Goal: Find specific page/section: Find specific page/section

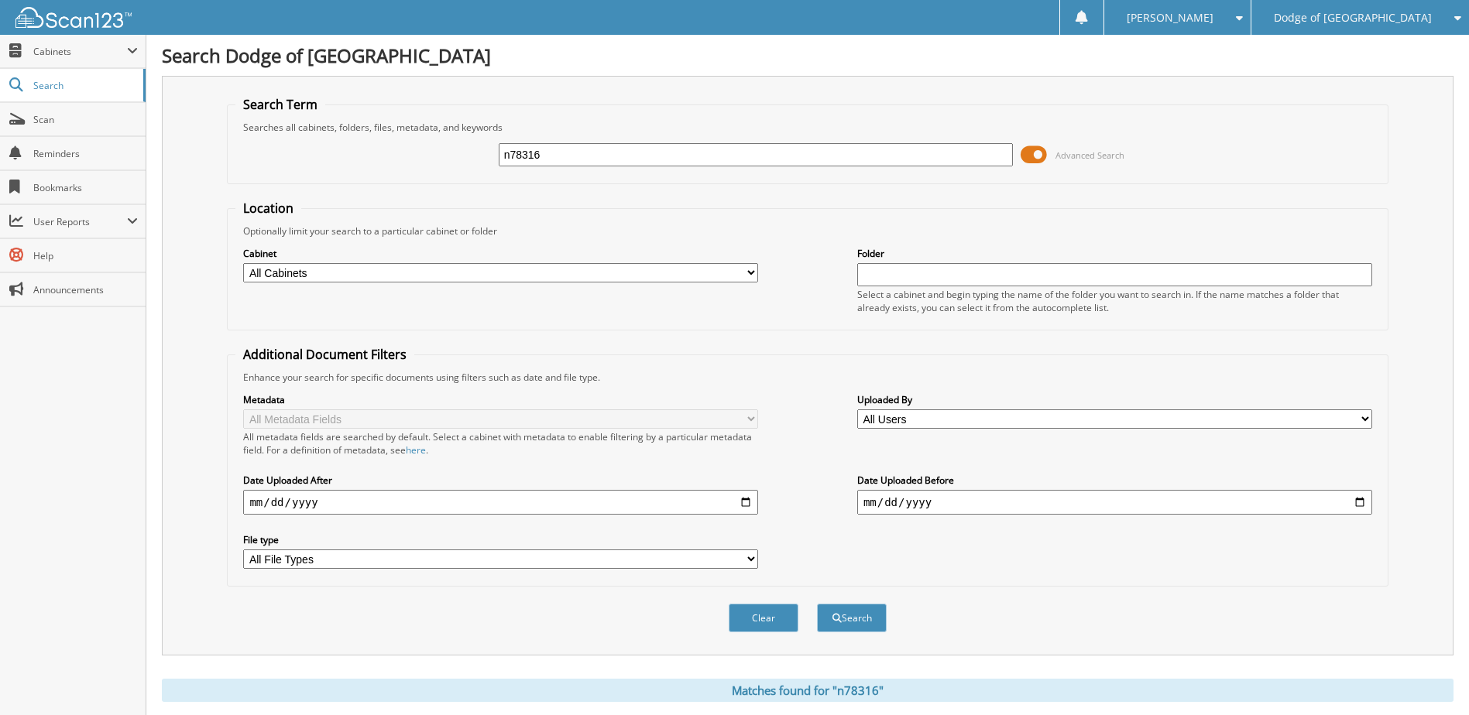
click at [571, 134] on div "n78316 Advanced Search" at bounding box center [807, 155] width 1144 height 42
click at [561, 147] on input "n78316" at bounding box center [756, 154] width 515 height 23
click at [561, 148] on input "n78316" at bounding box center [756, 154] width 515 height 23
type input "n88740"
click at [817, 604] on button "Search" at bounding box center [852, 618] width 70 height 29
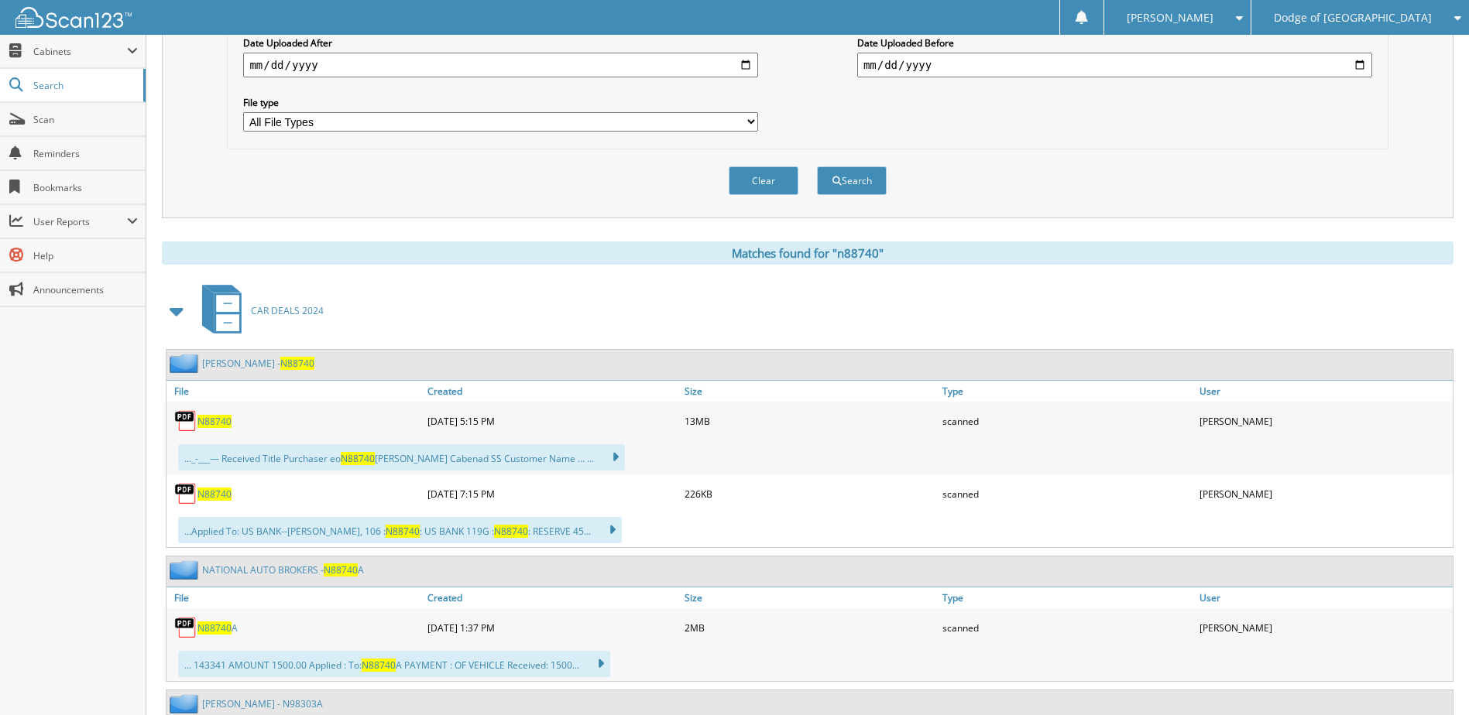
scroll to position [465, 0]
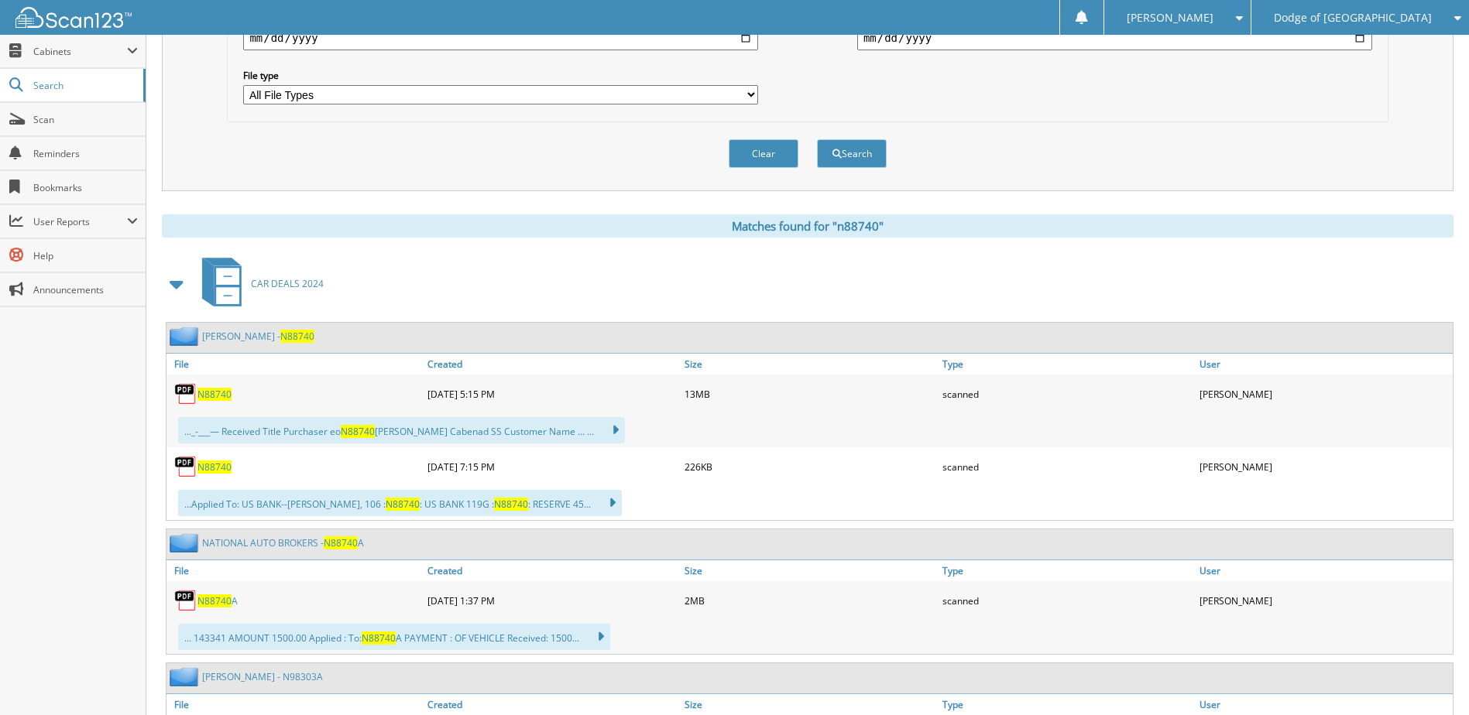
click at [211, 391] on span "N88740" at bounding box center [214, 394] width 34 height 13
